Goal: Task Accomplishment & Management: Use online tool/utility

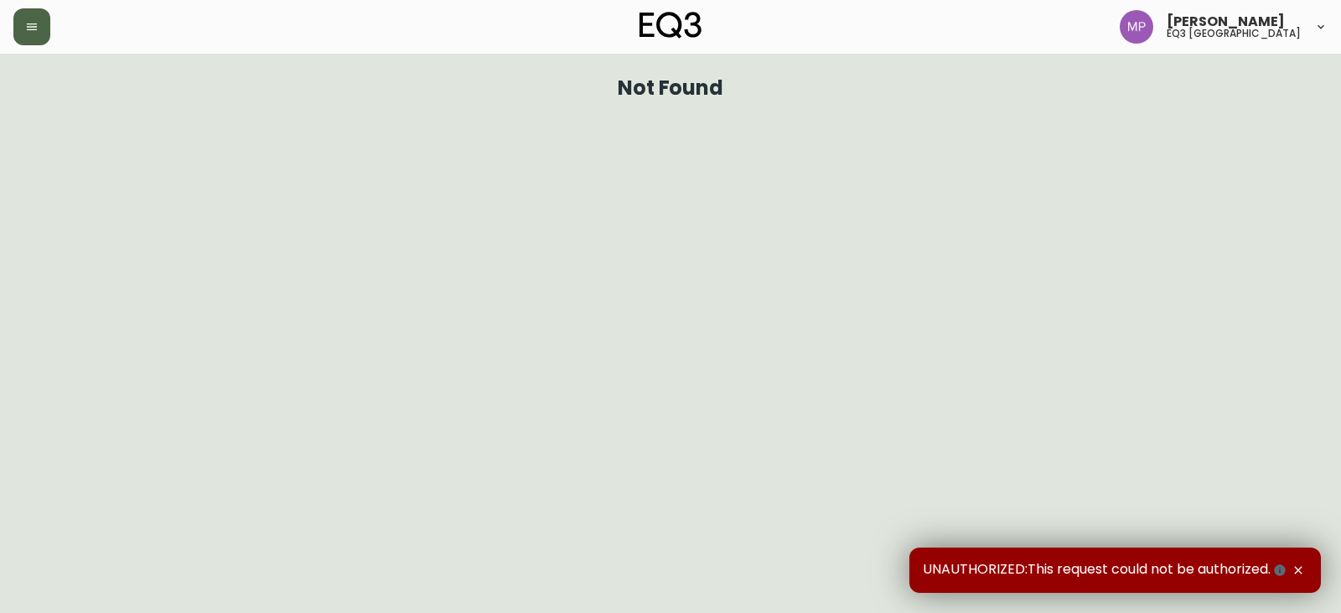
click at [25, 24] on icon "button" at bounding box center [31, 26] width 13 height 13
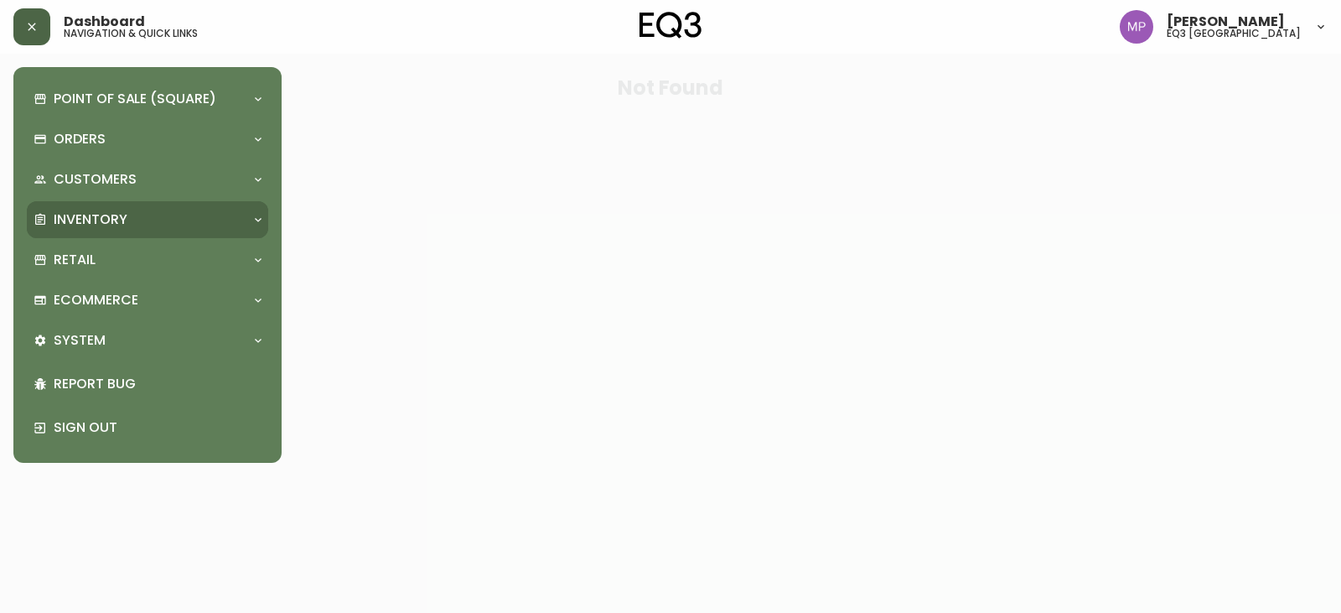
click at [114, 222] on p "Inventory" at bounding box center [91, 219] width 74 height 18
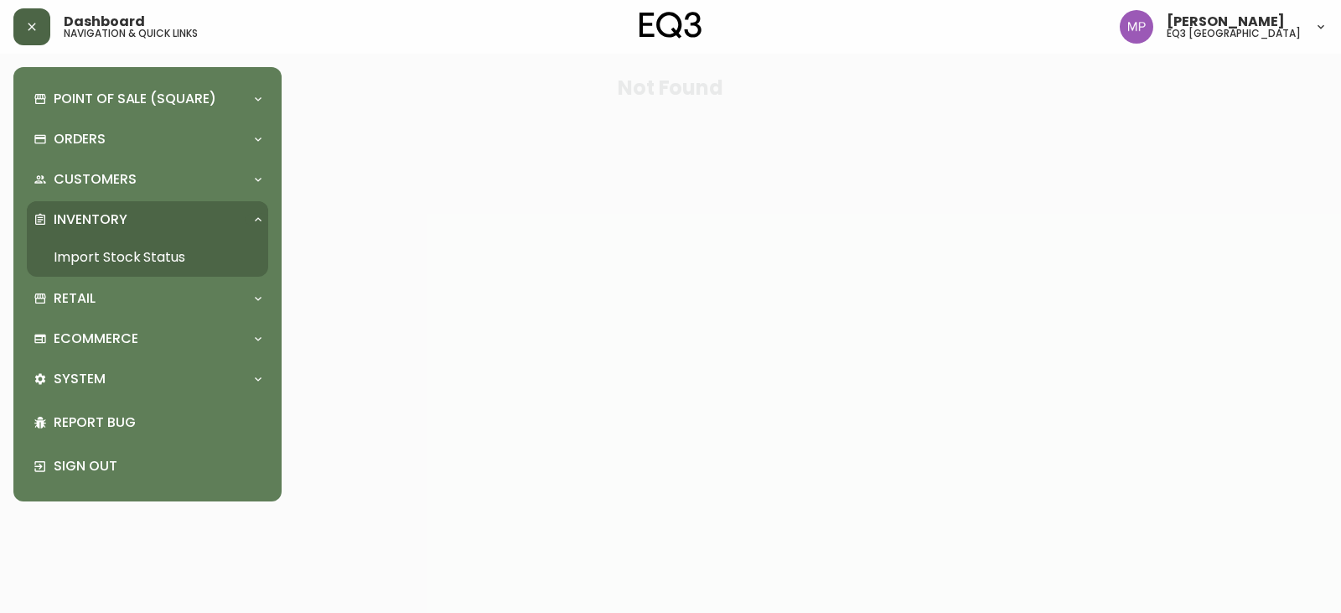
click at [130, 259] on link "Import Stock Status" at bounding box center [147, 257] width 241 height 39
click at [129, 257] on div "Point of Sale (Square) Payments Virtual Terminal Transactions Search Terminals …" at bounding box center [134, 306] width 268 height 613
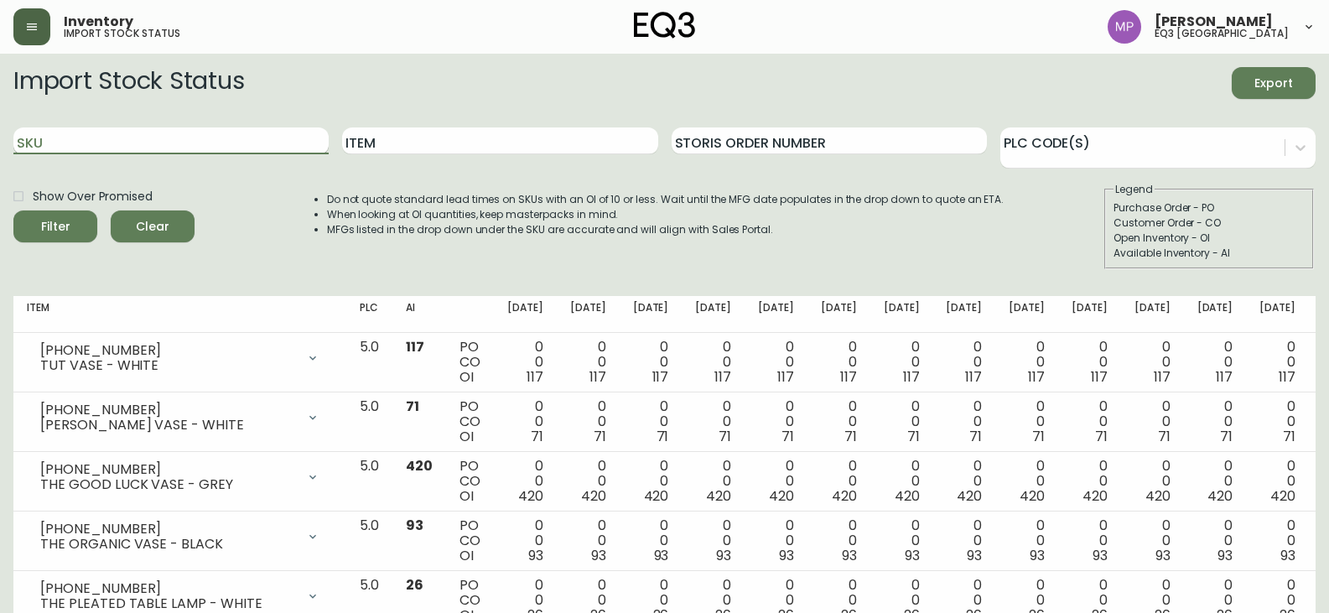
click at [270, 142] on input "SKU" at bounding box center [170, 140] width 315 height 27
paste input "3020-290-4-A"
click at [13, 210] on button "Filter" at bounding box center [55, 226] width 84 height 32
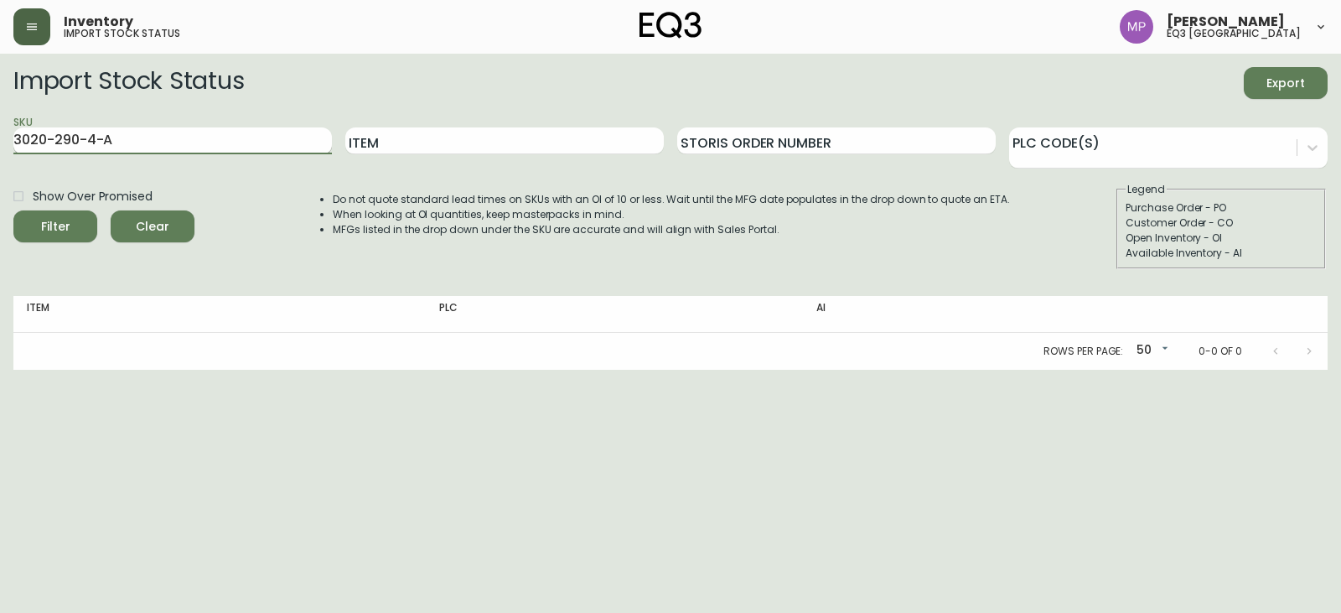
click at [190, 147] on input "3020-290-4-A" at bounding box center [172, 140] width 319 height 27
type input "3020-290-4"
click at [13, 210] on button "Filter" at bounding box center [55, 226] width 84 height 32
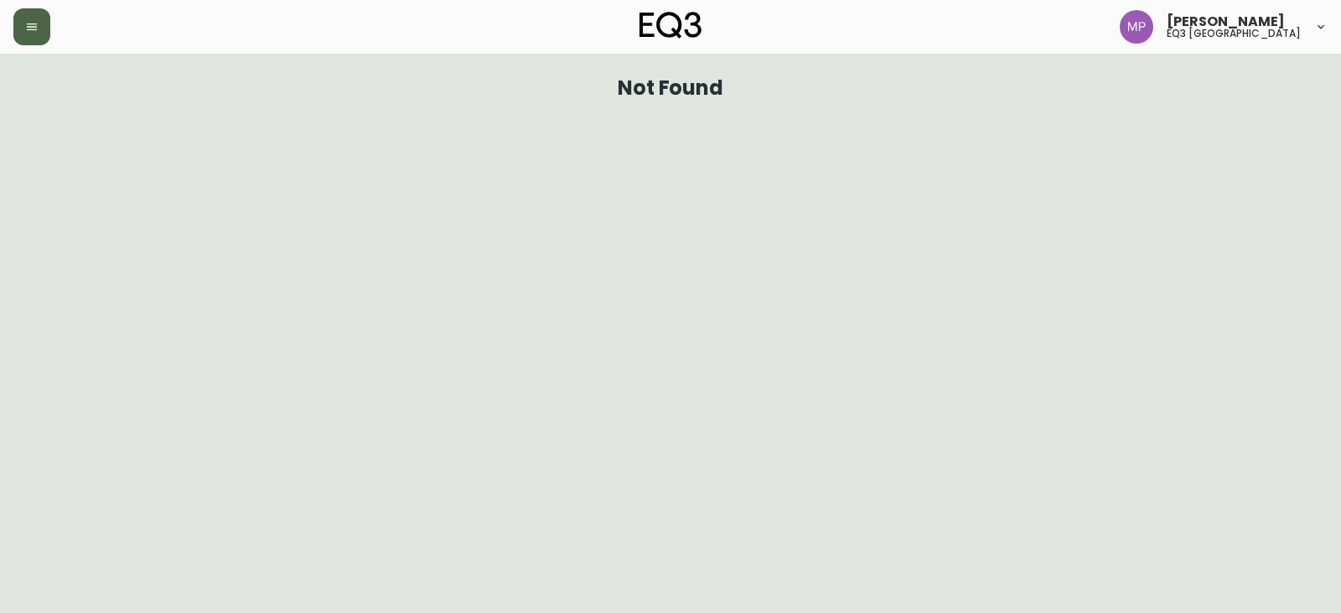
click at [31, 26] on icon "button" at bounding box center [31, 26] width 13 height 13
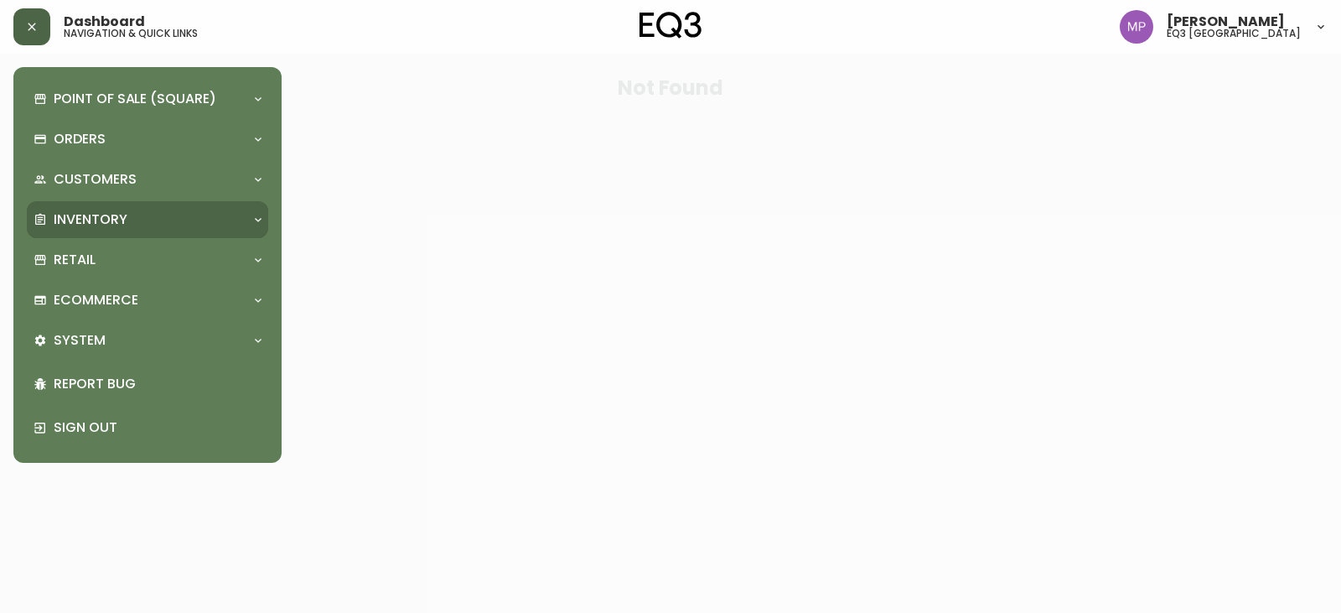
click at [116, 214] on p "Inventory" at bounding box center [91, 219] width 74 height 18
click at [117, 199] on div "Point of Sale (Square) Payments Virtual Terminal Transactions Search Terminals …" at bounding box center [147, 264] width 241 height 369
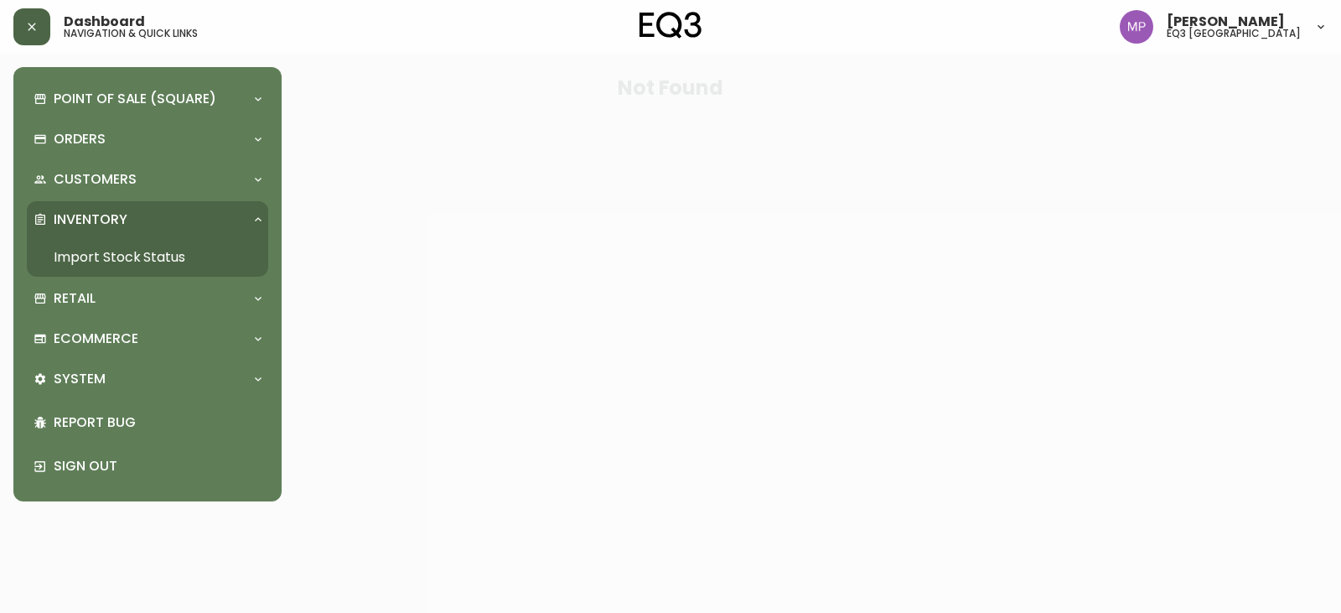
click at [135, 246] on link "Import Stock Status" at bounding box center [147, 257] width 241 height 39
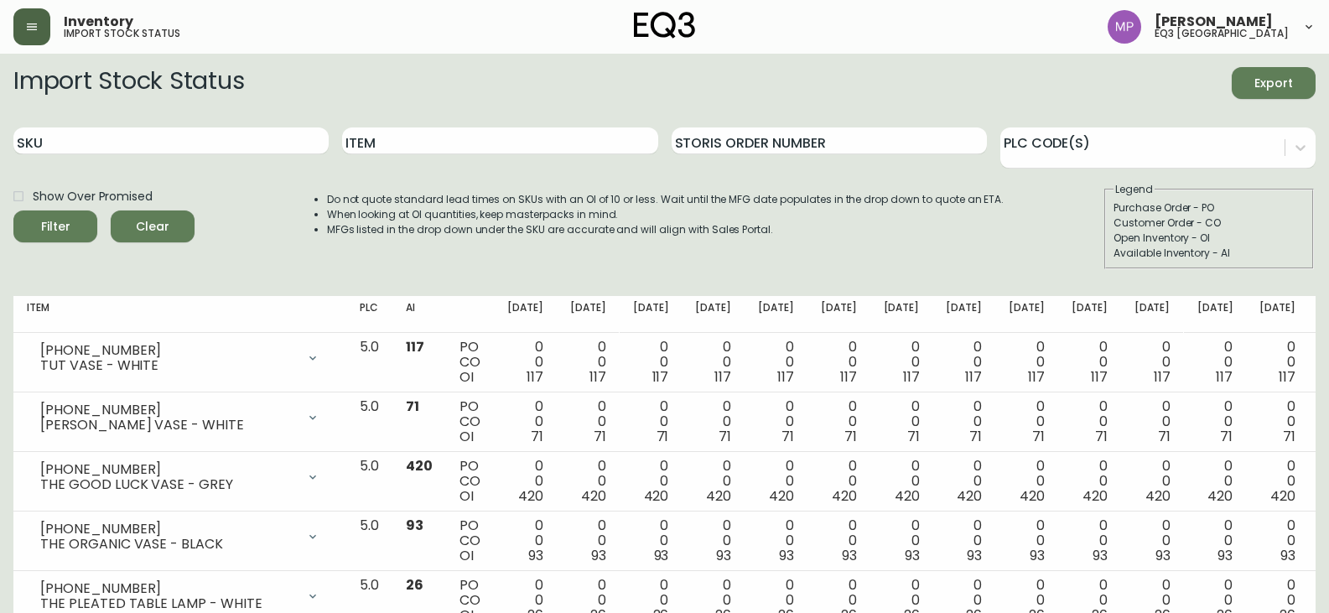
click at [146, 159] on div "SKU" at bounding box center [170, 141] width 315 height 54
click at [153, 144] on input "SKU" at bounding box center [170, 140] width 315 height 27
paste input "3020-291-4-B"
type input "3020-291-4-B"
click at [13, 210] on button "Filter" at bounding box center [55, 226] width 84 height 32
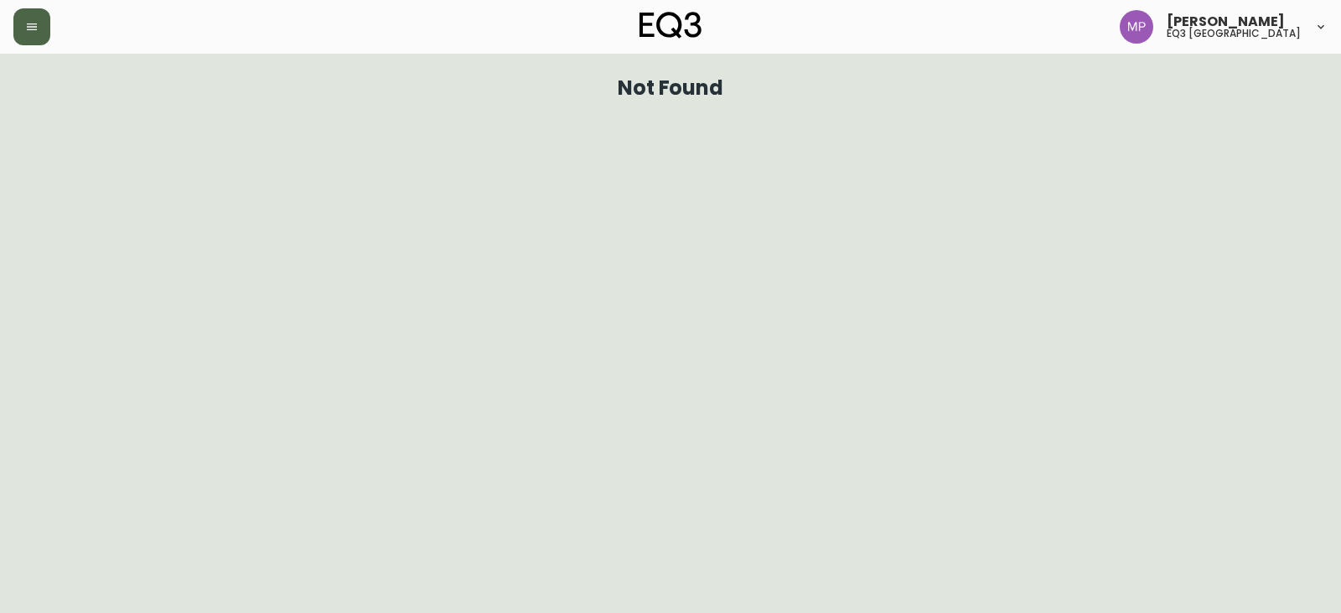
click at [26, 20] on icon "button" at bounding box center [31, 26] width 13 height 13
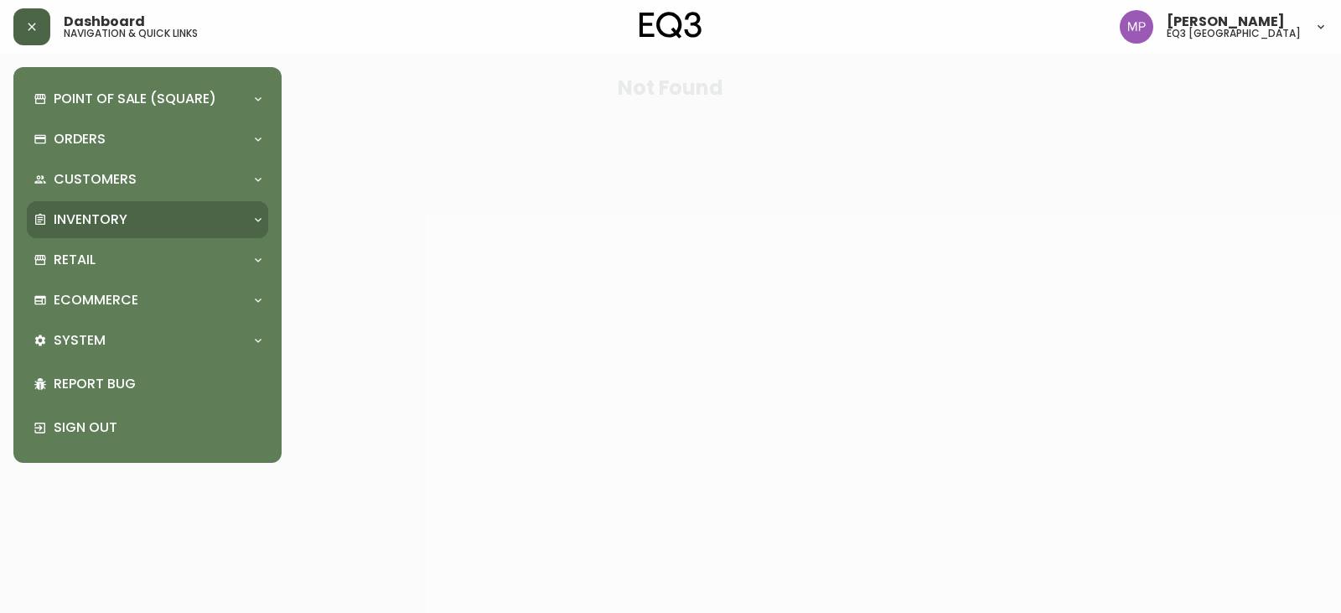
click at [105, 215] on p "Inventory" at bounding box center [91, 219] width 74 height 18
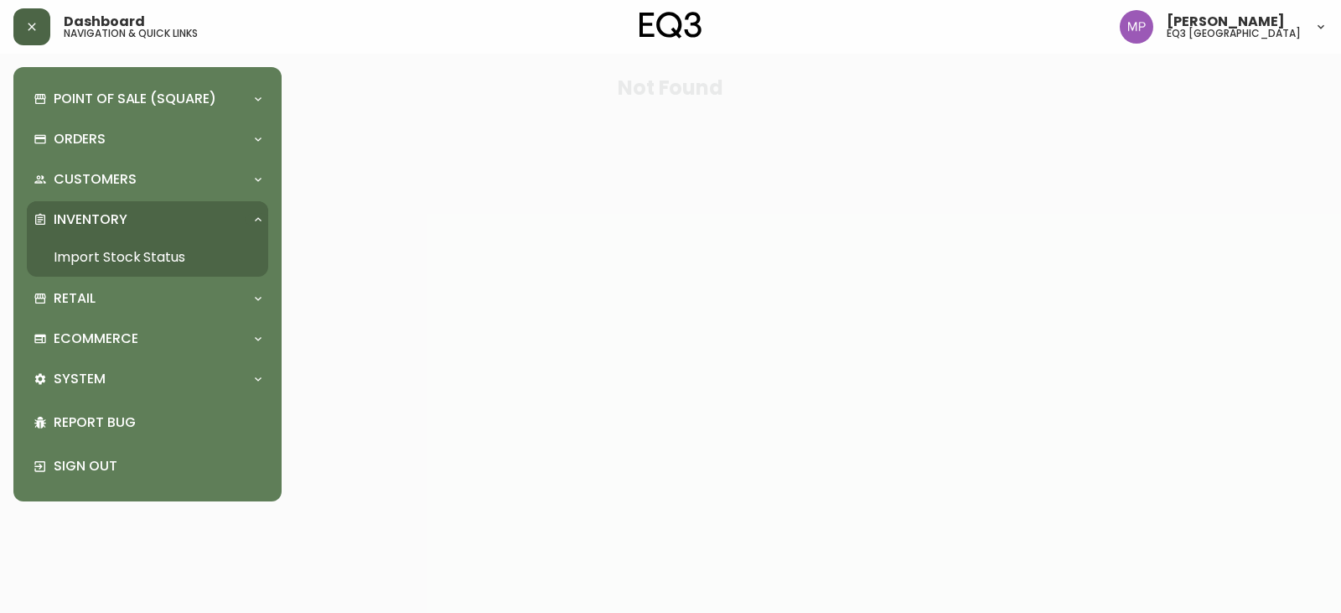
click at [127, 253] on link "Import Stock Status" at bounding box center [147, 257] width 241 height 39
click at [127, 255] on div "Point of Sale (Square) Payments Virtual Terminal Transactions Search Terminals …" at bounding box center [134, 306] width 268 height 613
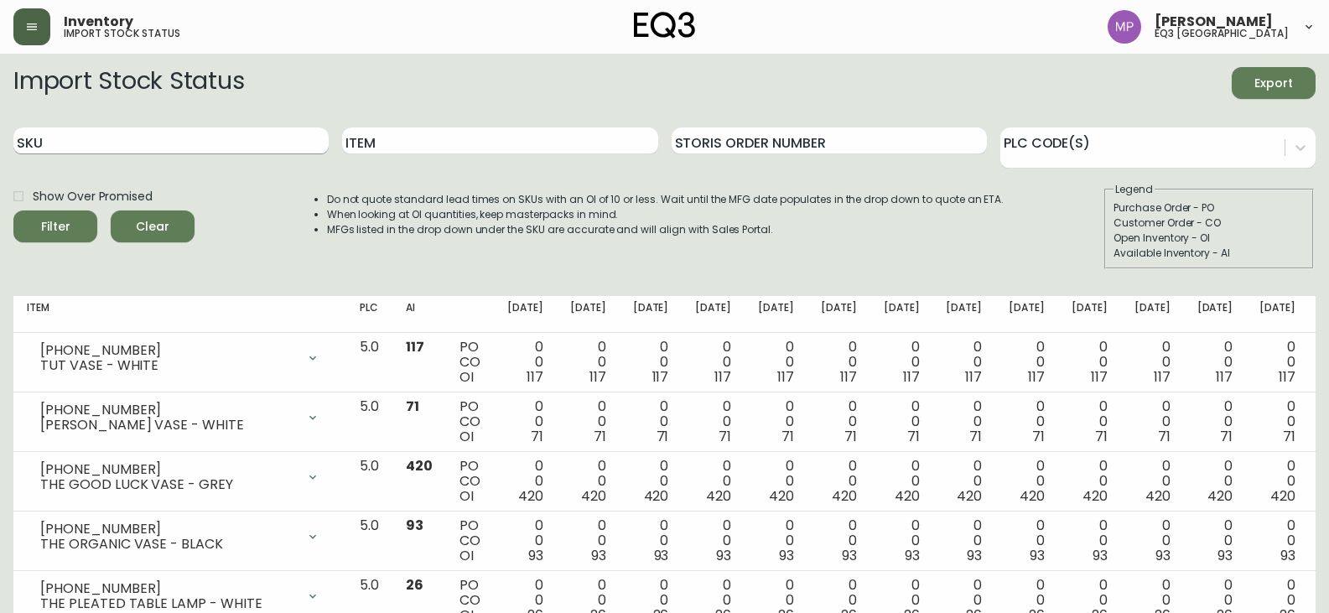
click at [132, 143] on input "SKU" at bounding box center [170, 140] width 315 height 27
paste input "3020-290-4-A"
type input "3020-290-4-A"
click at [13, 210] on button "Filter" at bounding box center [55, 226] width 84 height 32
